Goal: Transaction & Acquisition: Purchase product/service

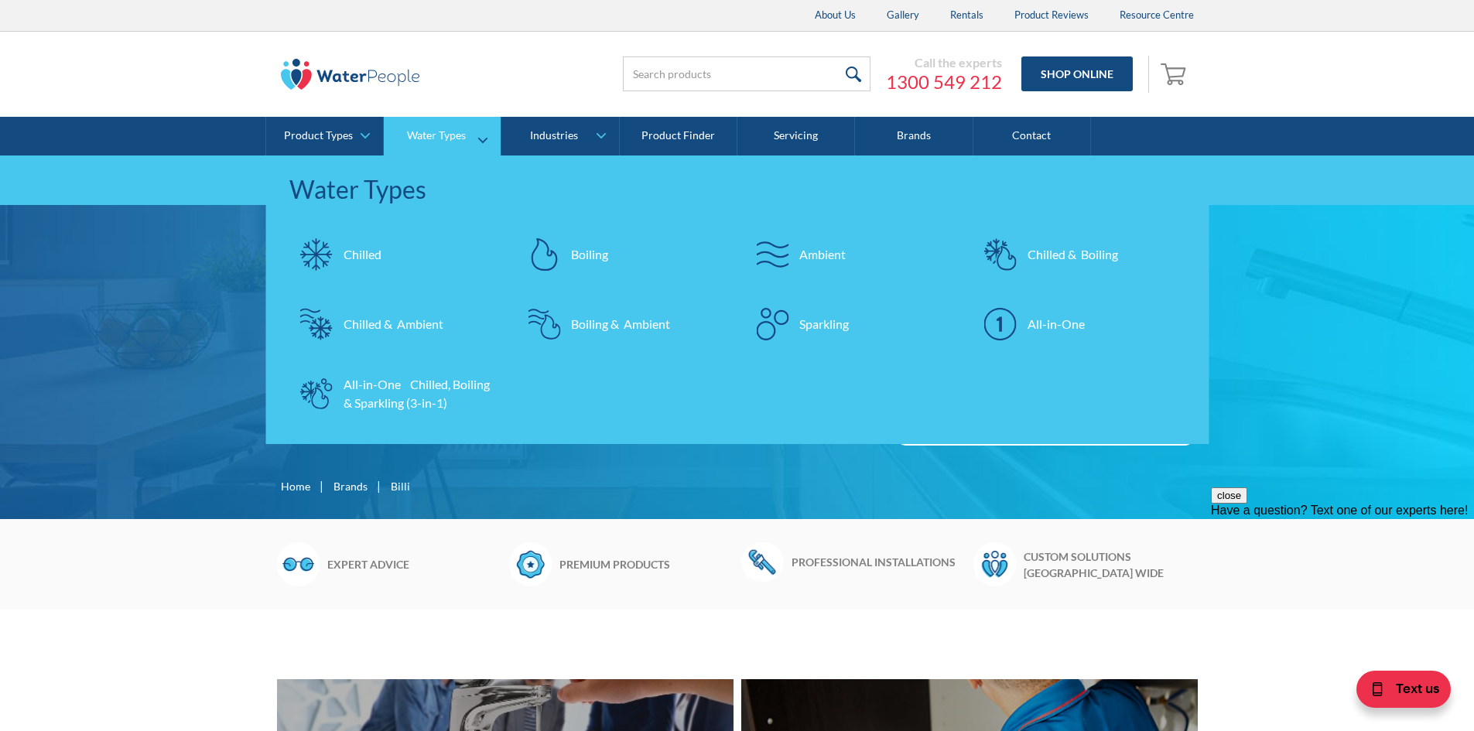
click at [1078, 262] on div "Chilled & Boiling" at bounding box center [1072, 254] width 91 height 19
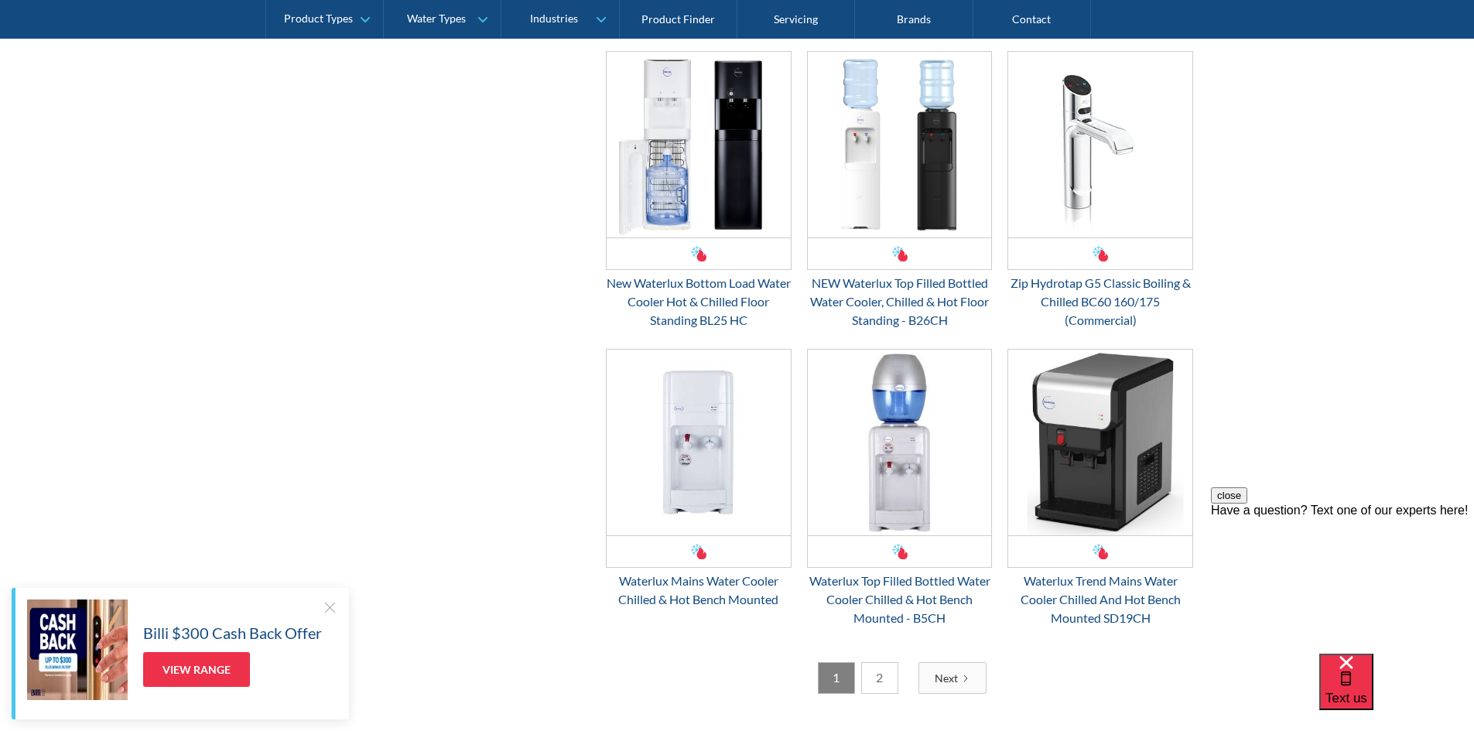
scroll to position [2244, 0]
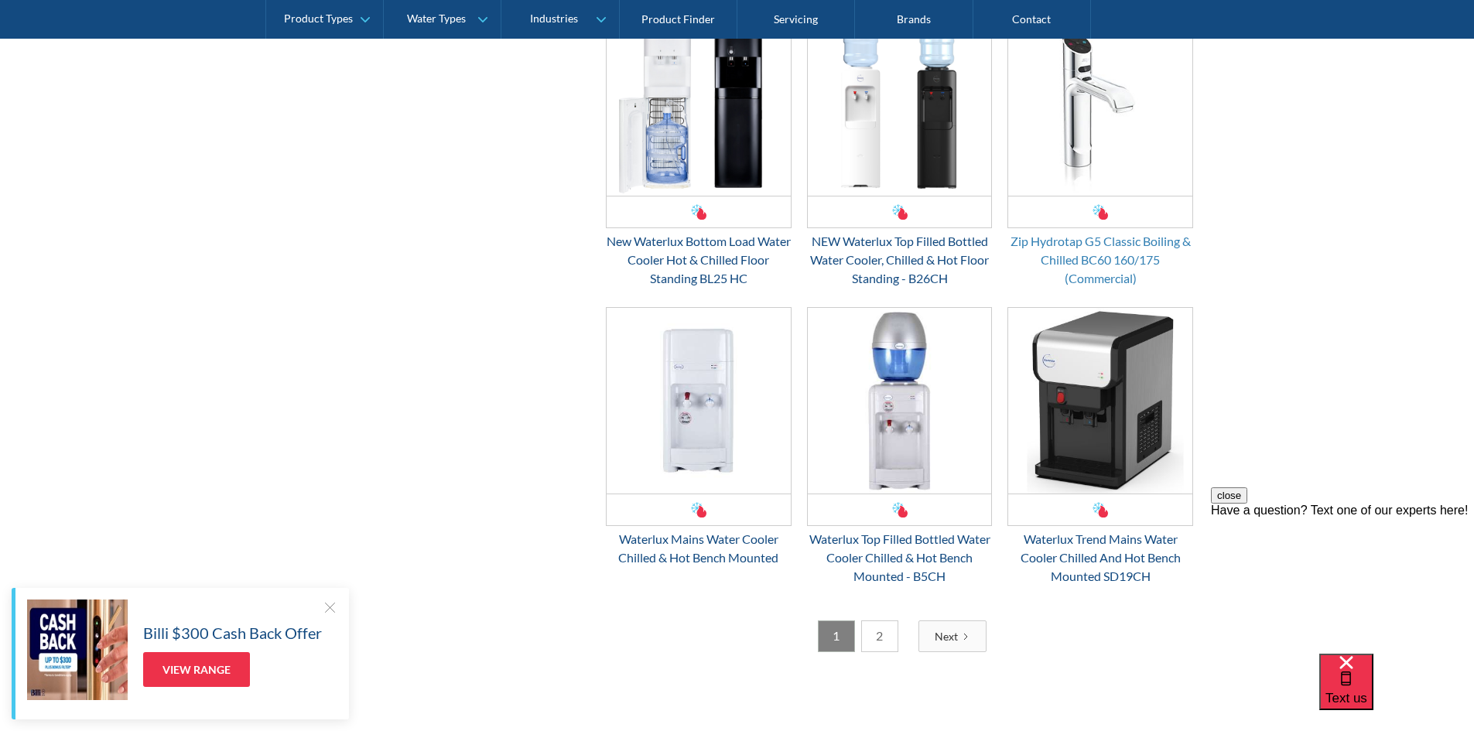
click at [1171, 258] on div "Zip Hydrotap G5 Classic Boiling & Chilled BC60 160/175 (Commercial)" at bounding box center [1100, 260] width 186 height 56
